Goal: Information Seeking & Learning: Learn about a topic

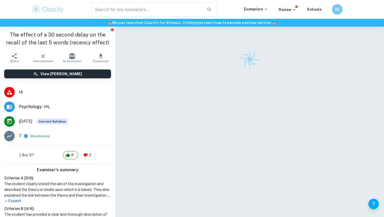
scroll to position [27, 0]
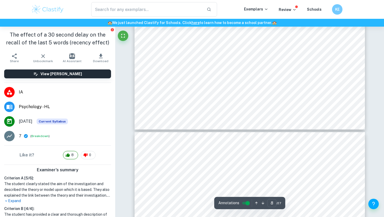
type input "9"
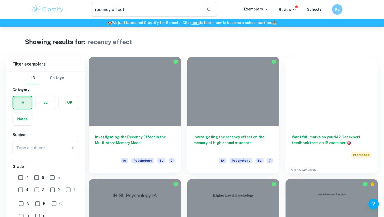
scroll to position [201, 0]
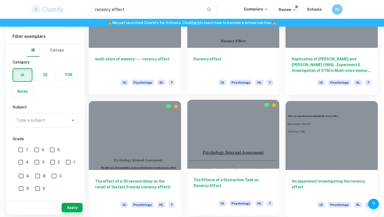
click at [237, 165] on div at bounding box center [233, 134] width 92 height 69
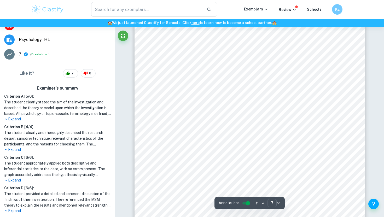
scroll to position [1947, 0]
drag, startPoint x: 159, startPoint y: 66, endPoint x: 240, endPoint y: 73, distance: 81.7
click at [240, 73] on div "Condition specific instructions were provided to each before starting the task.…" at bounding box center [249, 74] width 230 height 298
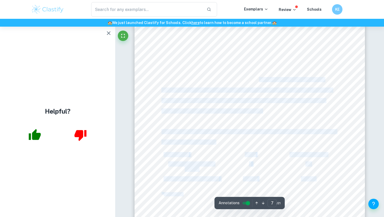
scroll to position [0, 0]
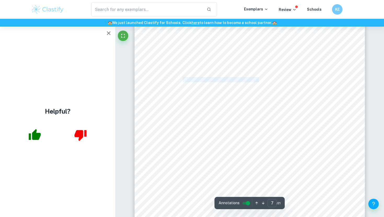
drag, startPoint x: 259, startPoint y: 81, endPoint x: 181, endPoint y: 81, distance: 77.8
click at [182, 81] on span "obtained from the experiment. Mean measures central tendency from processing ra…" at bounding box center [242, 80] width 163 height 4
click at [110, 34] on icon "button" at bounding box center [109, 33] width 4 height 4
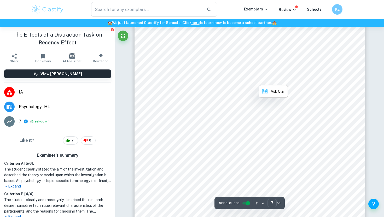
click at [206, 114] on div "Condition specific instructions were provided to each before starting the task.…" at bounding box center [249, 74] width 230 height 298
drag, startPoint x: 227, startPoint y: 92, endPoint x: 265, endPoint y: 102, distance: 38.7
click at [265, 102] on div "Condition specific instructions were provided to each before starting the task.…" at bounding box center [249, 74] width 230 height 298
click at [275, 99] on span "The arithmetic mean can also be interpreted as the average of a set of values, …" at bounding box center [243, 100] width 164 height 4
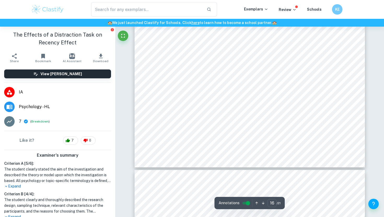
type input "17"
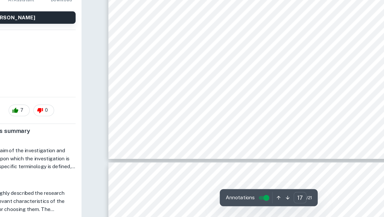
scroll to position [5000, 0]
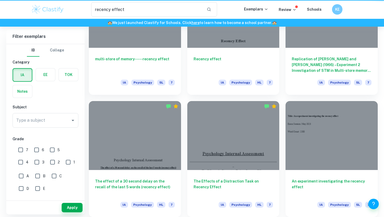
scroll to position [201, 0]
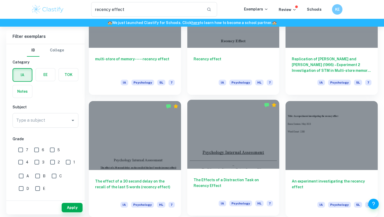
click at [261, 173] on div "The Effects of a Distraction Task on Recency Effect IA Psychology HL 7" at bounding box center [233, 192] width 92 height 47
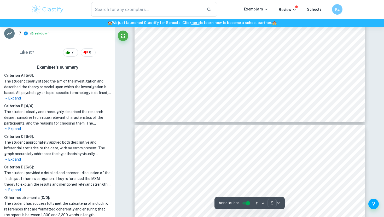
scroll to position [2364, 0]
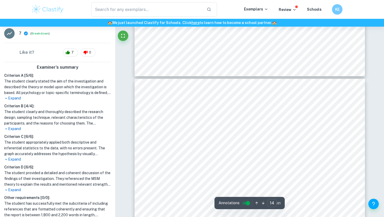
type input "15"
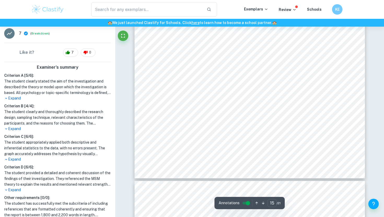
scroll to position [4268, 0]
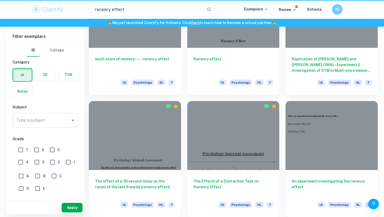
scroll to position [201, 0]
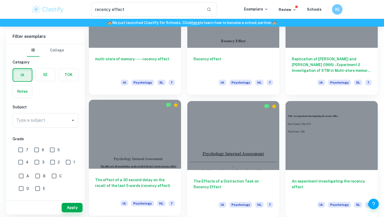
click at [154, 153] on div at bounding box center [135, 134] width 92 height 69
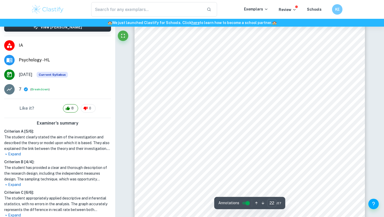
scroll to position [6393, 0]
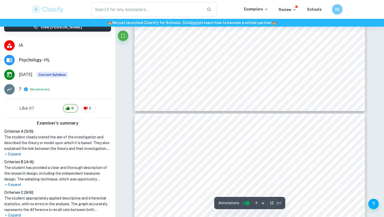
type input "11"
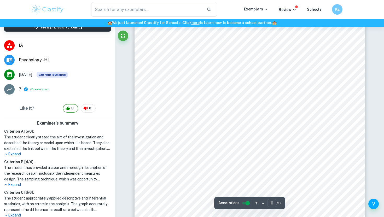
scroll to position [3109, 0]
